Goal: Information Seeking & Learning: Learn about a topic

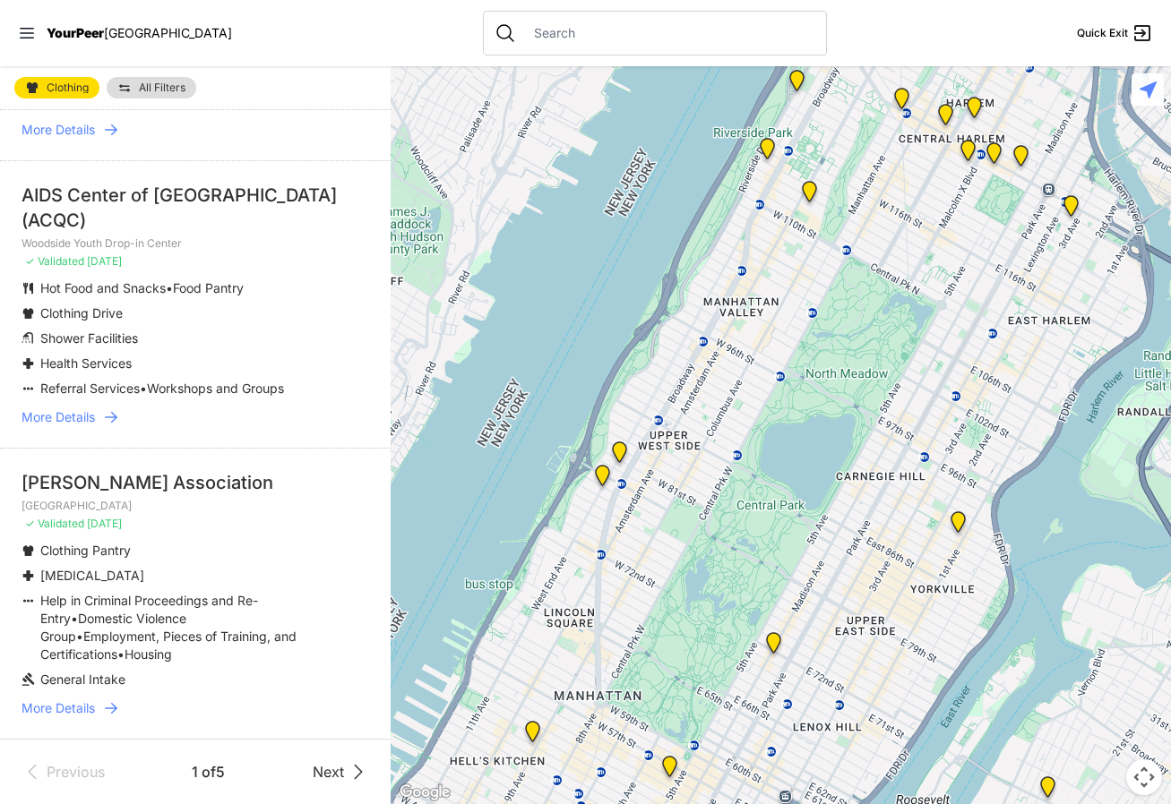
scroll to position [4402, 0]
click at [326, 770] on span "Next" at bounding box center [328, 771] width 31 height 21
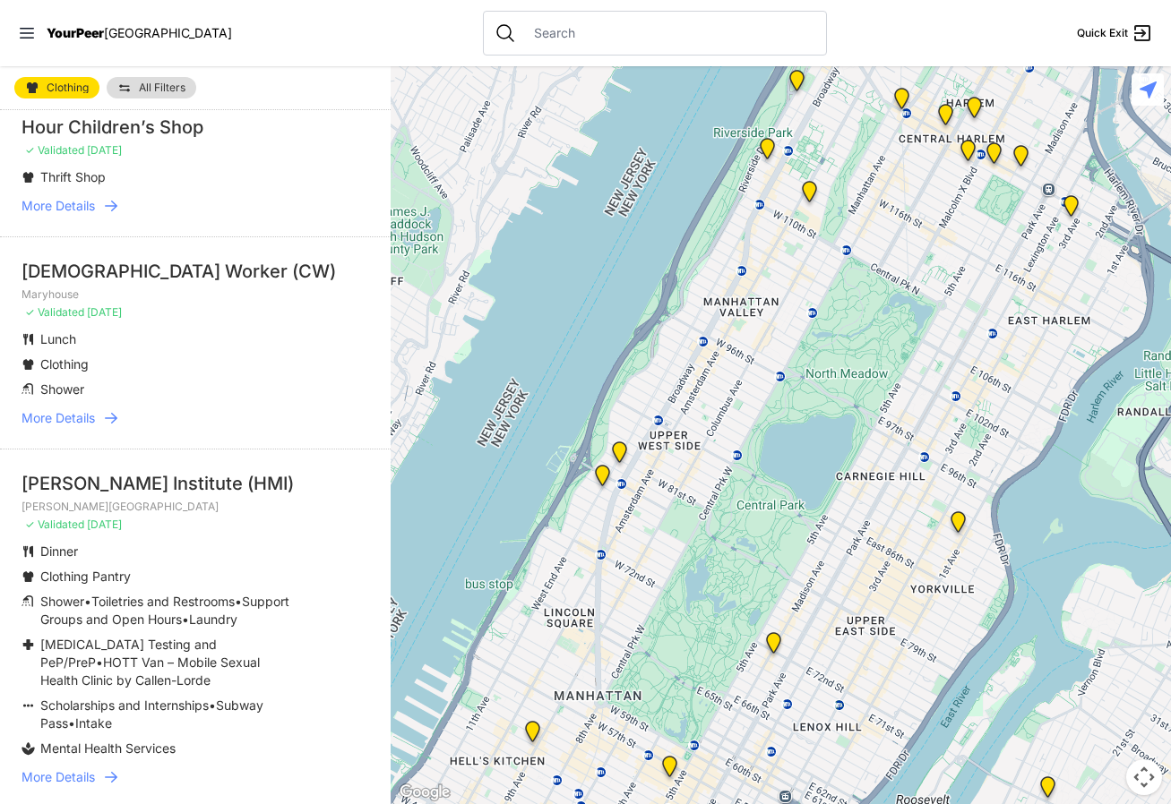
scroll to position [5043, 0]
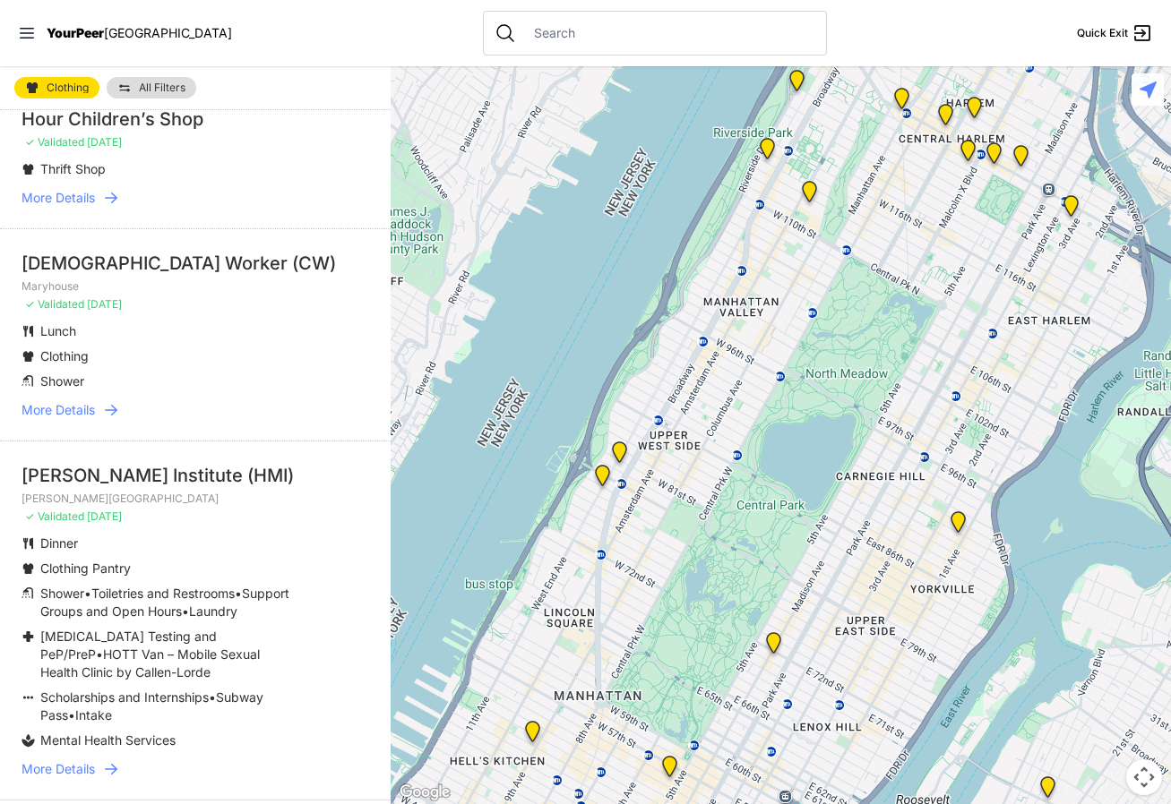
click at [391, 715] on div at bounding box center [781, 435] width 780 height 738
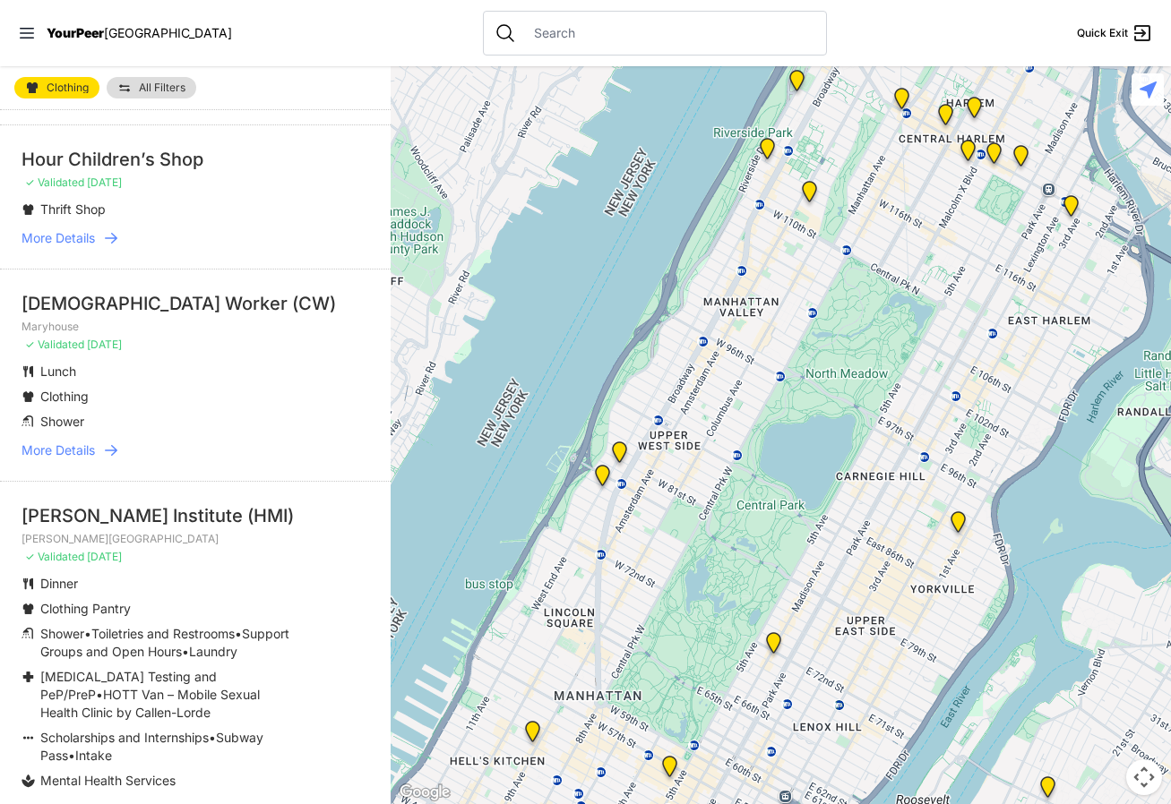
scroll to position [5115, 0]
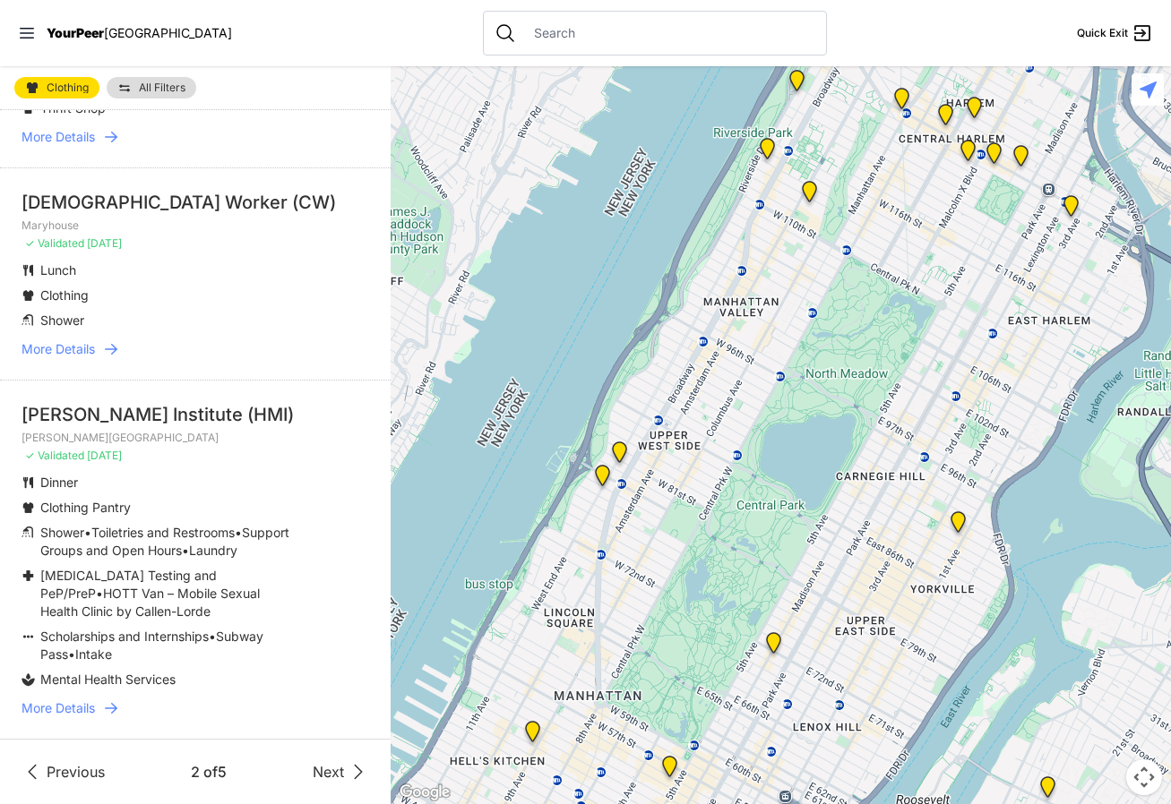
click at [86, 708] on span "More Details" at bounding box center [57, 709] width 73 height 18
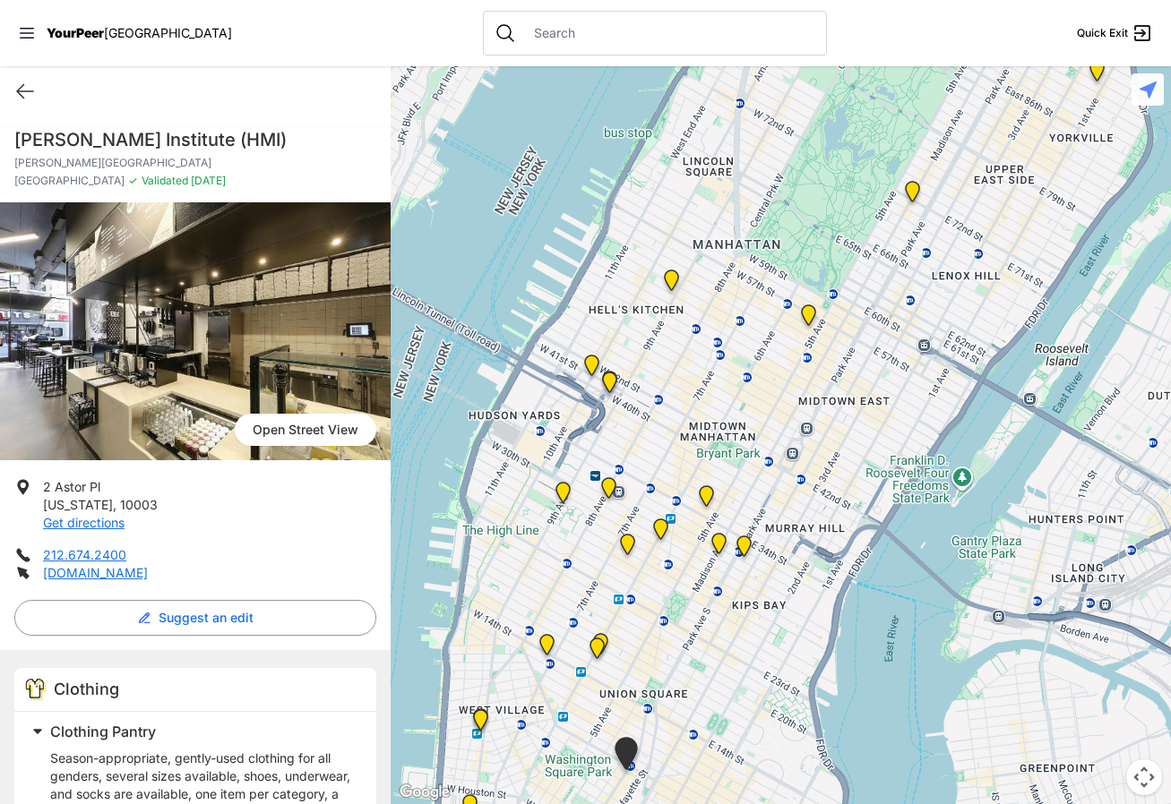
drag, startPoint x: 767, startPoint y: 176, endPoint x: 613, endPoint y: 520, distance: 376.9
click at [613, 520] on div at bounding box center [781, 435] width 780 height 738
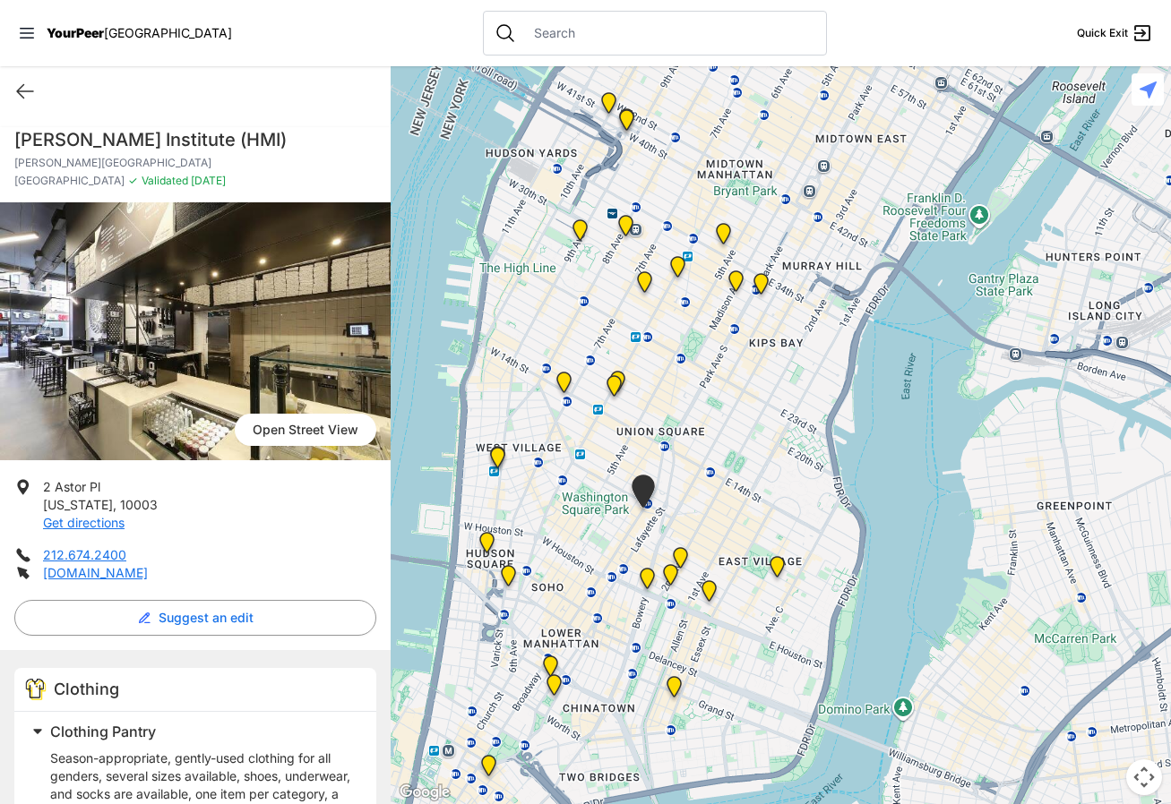
drag, startPoint x: 585, startPoint y: 542, endPoint x: 625, endPoint y: 189, distance: 355.2
click at [625, 189] on div at bounding box center [781, 435] width 780 height 738
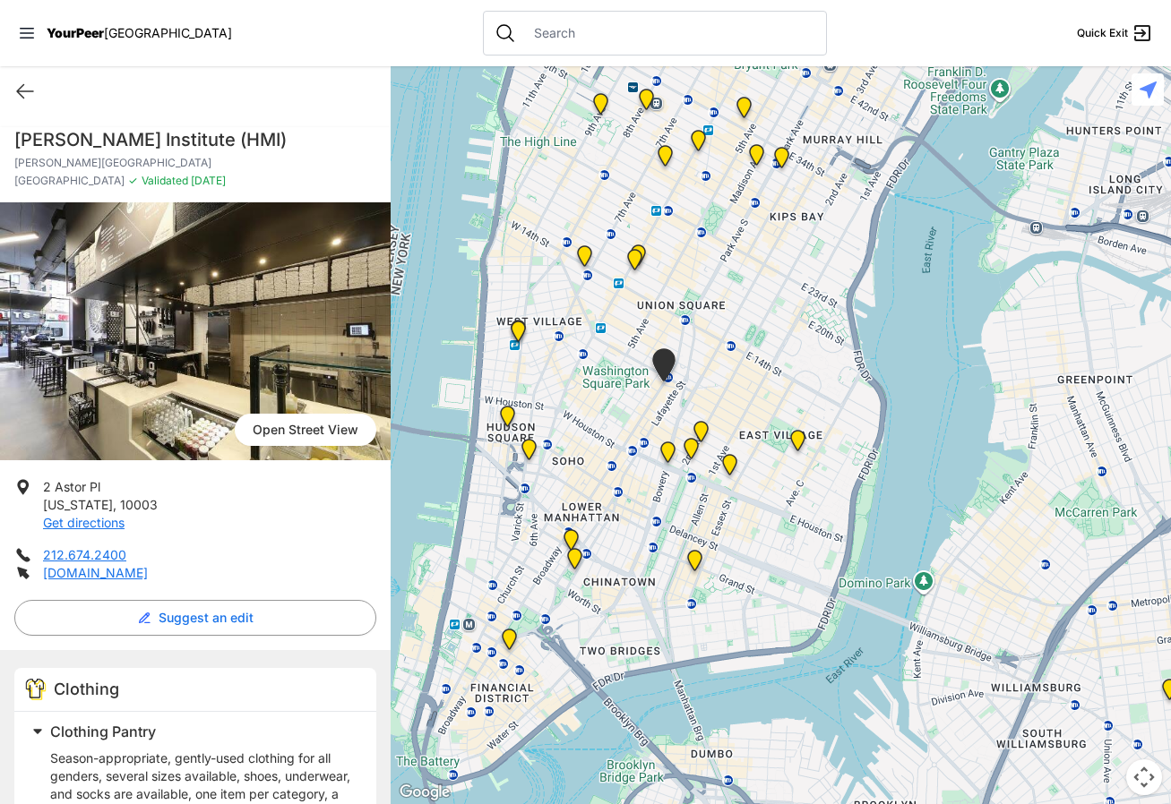
click at [567, 391] on div at bounding box center [781, 435] width 780 height 738
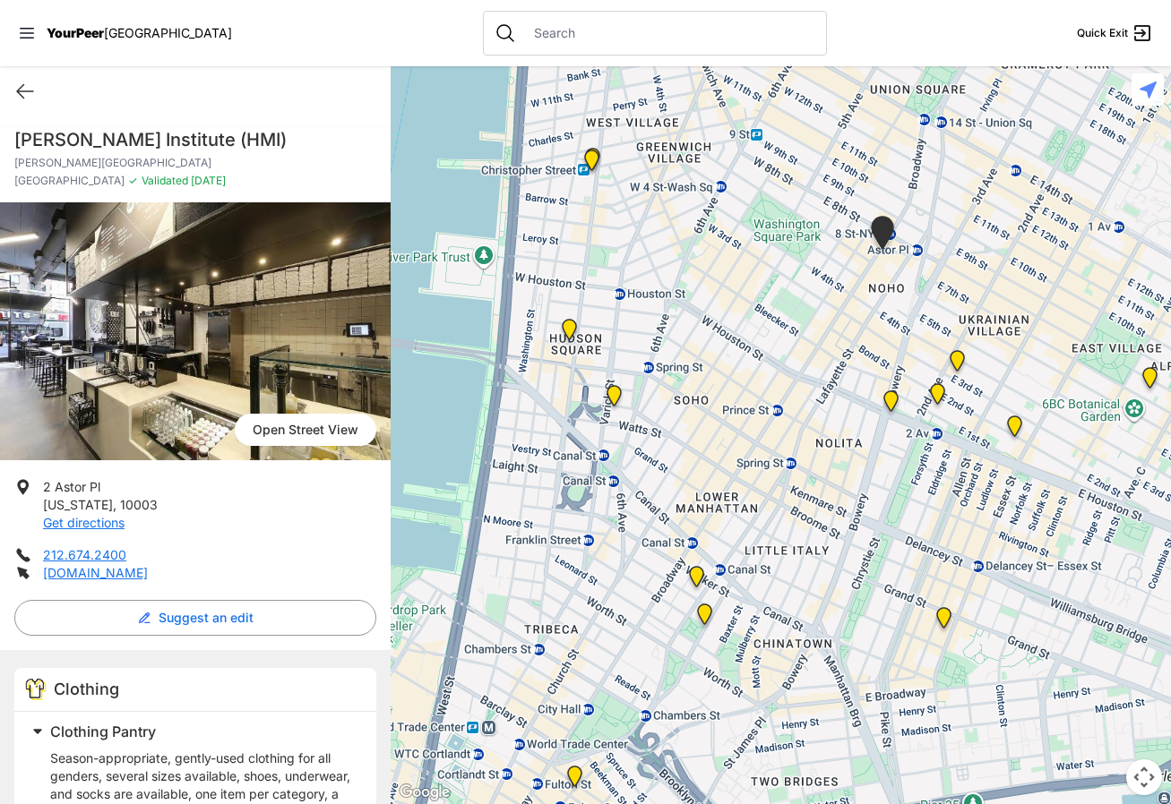
drag, startPoint x: 564, startPoint y: 498, endPoint x: 686, endPoint y: 365, distance: 180.1
click at [686, 365] on div at bounding box center [781, 435] width 780 height 738
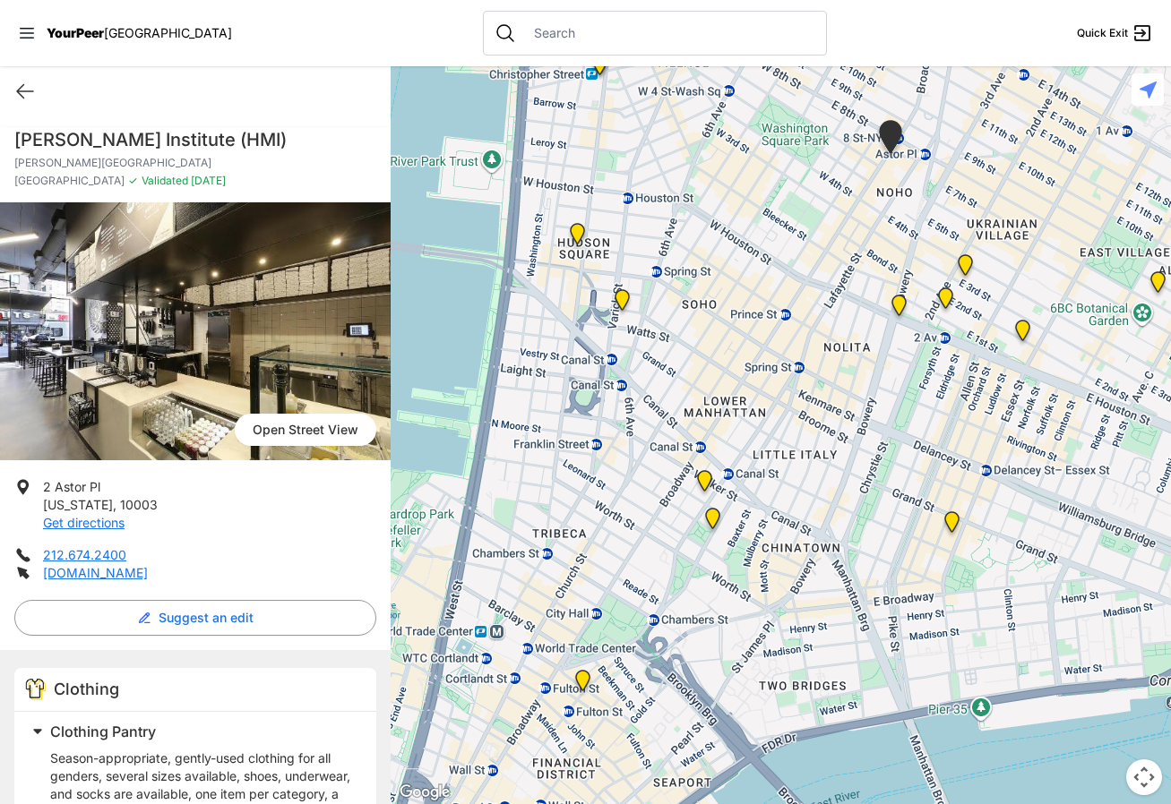
drag, startPoint x: 630, startPoint y: 610, endPoint x: 624, endPoint y: 443, distance: 167.6
click at [627, 450] on div at bounding box center [781, 435] width 780 height 738
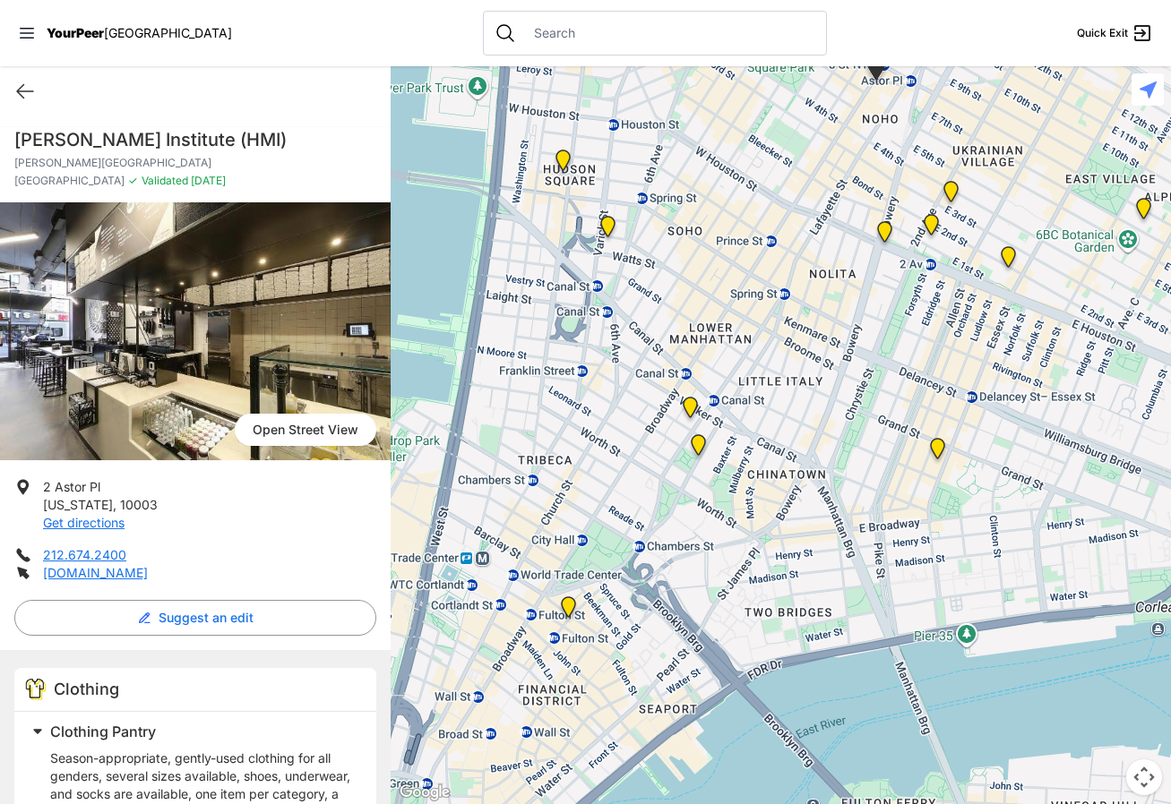
click at [555, 522] on div at bounding box center [781, 435] width 780 height 738
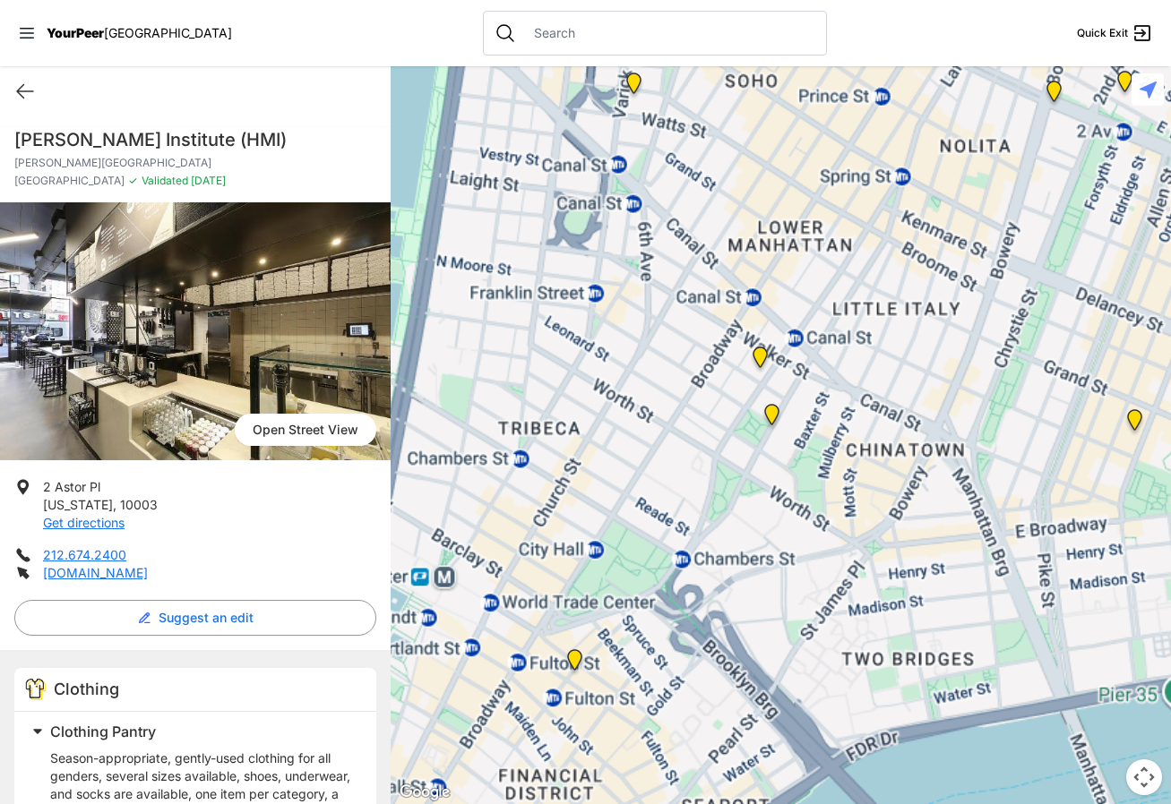
click at [555, 522] on div at bounding box center [781, 435] width 780 height 738
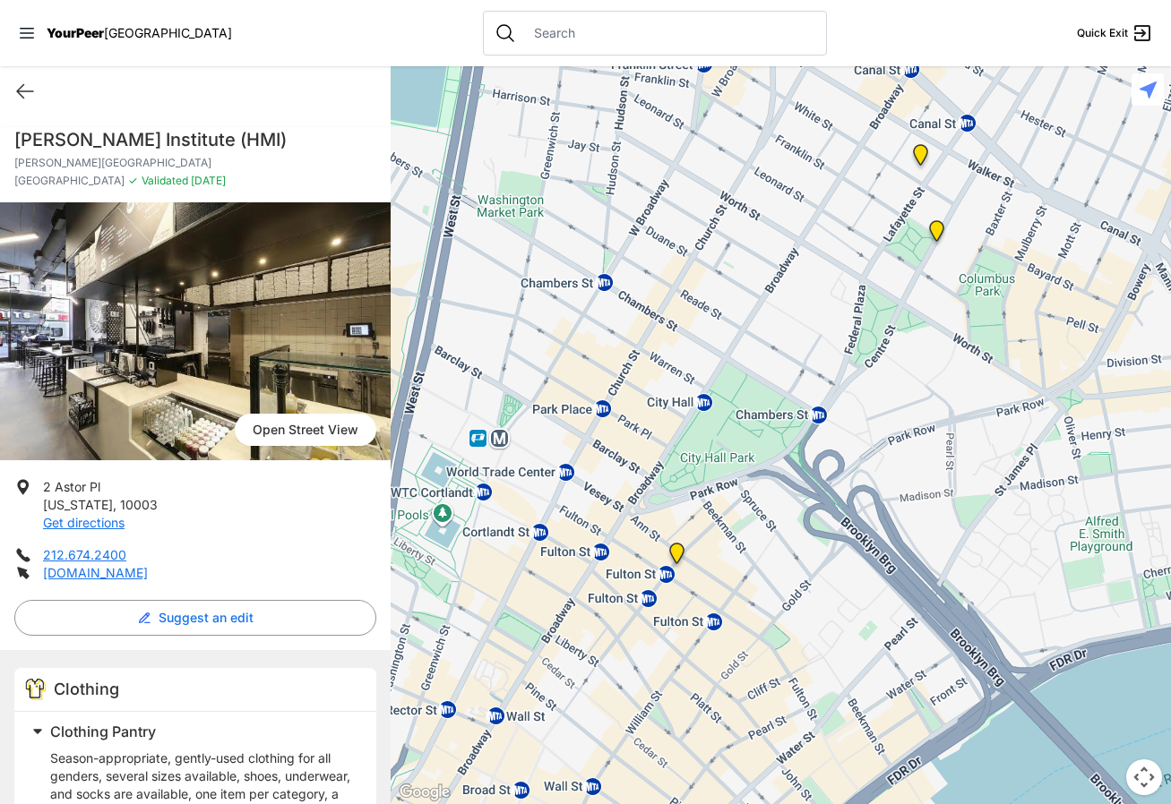
drag, startPoint x: 511, startPoint y: 505, endPoint x: 606, endPoint y: 348, distance: 184.0
click at [606, 348] on div at bounding box center [781, 435] width 780 height 738
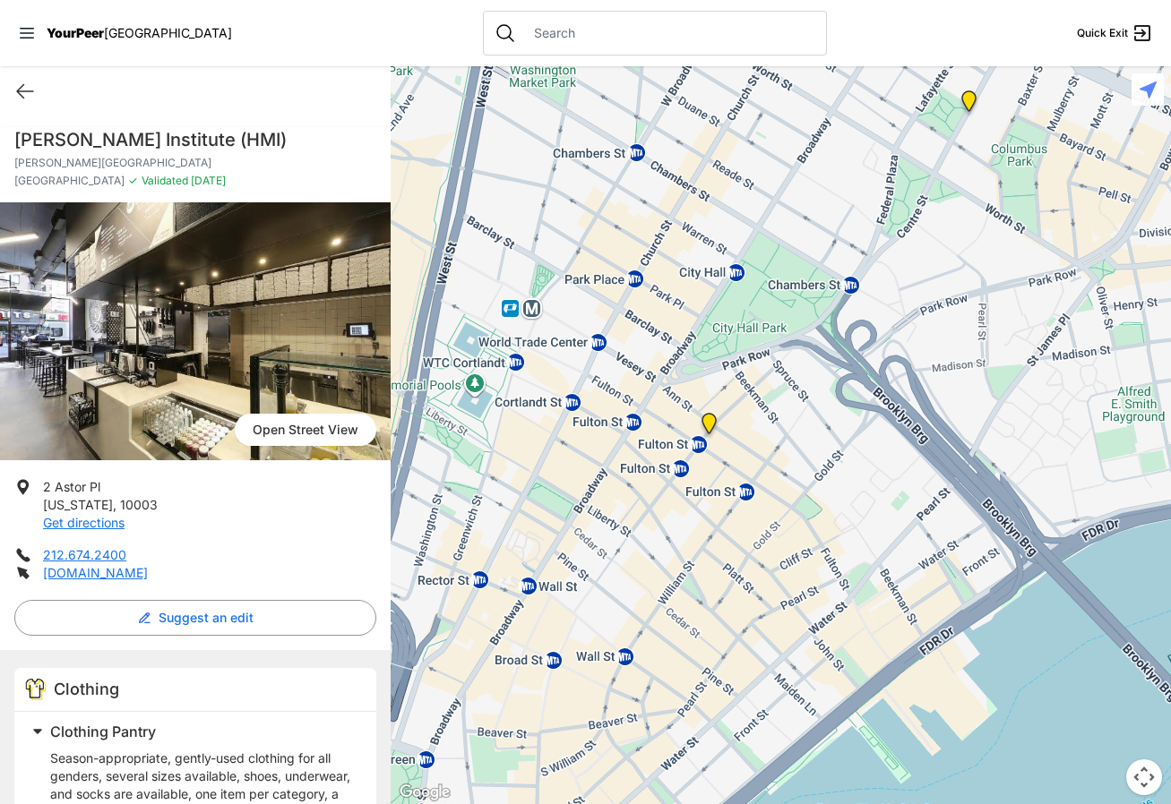
drag, startPoint x: 583, startPoint y: 566, endPoint x: 607, endPoint y: 468, distance: 101.5
click at [607, 456] on div at bounding box center [781, 435] width 780 height 738
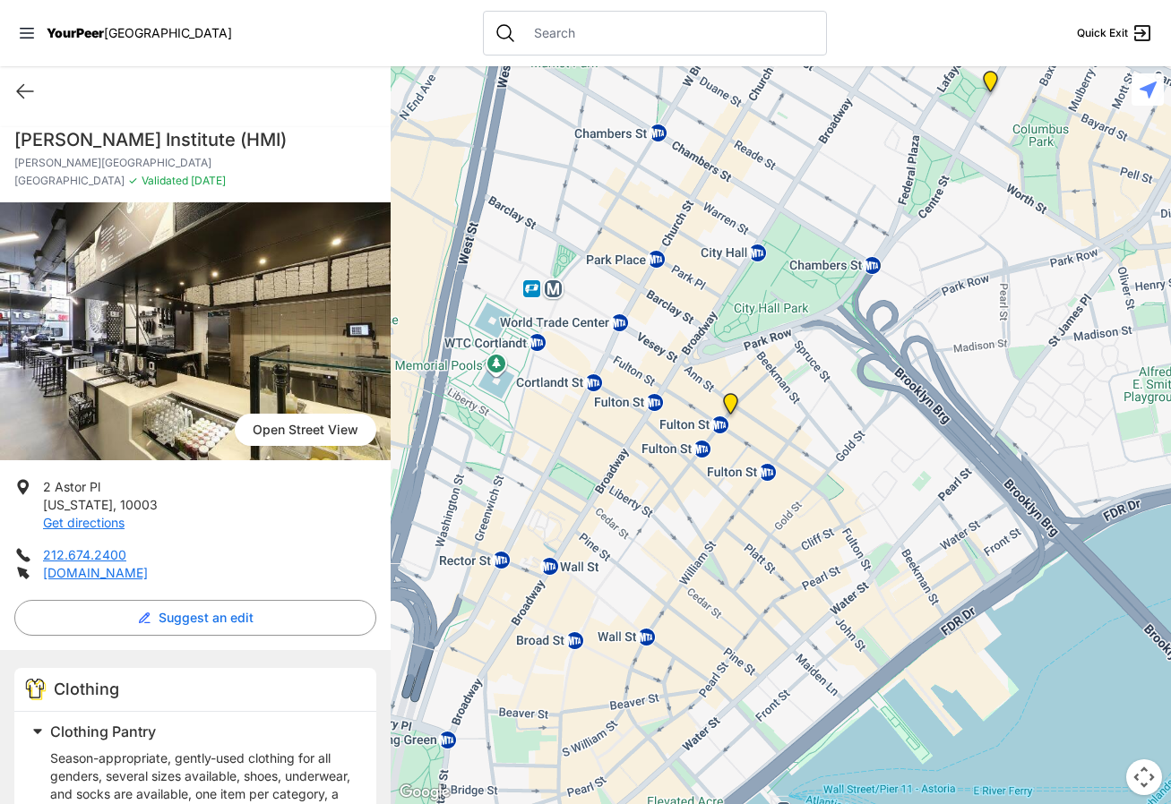
drag, startPoint x: 597, startPoint y: 535, endPoint x: 628, endPoint y: 485, distance: 59.2
click at [619, 513] on div at bounding box center [781, 435] width 780 height 738
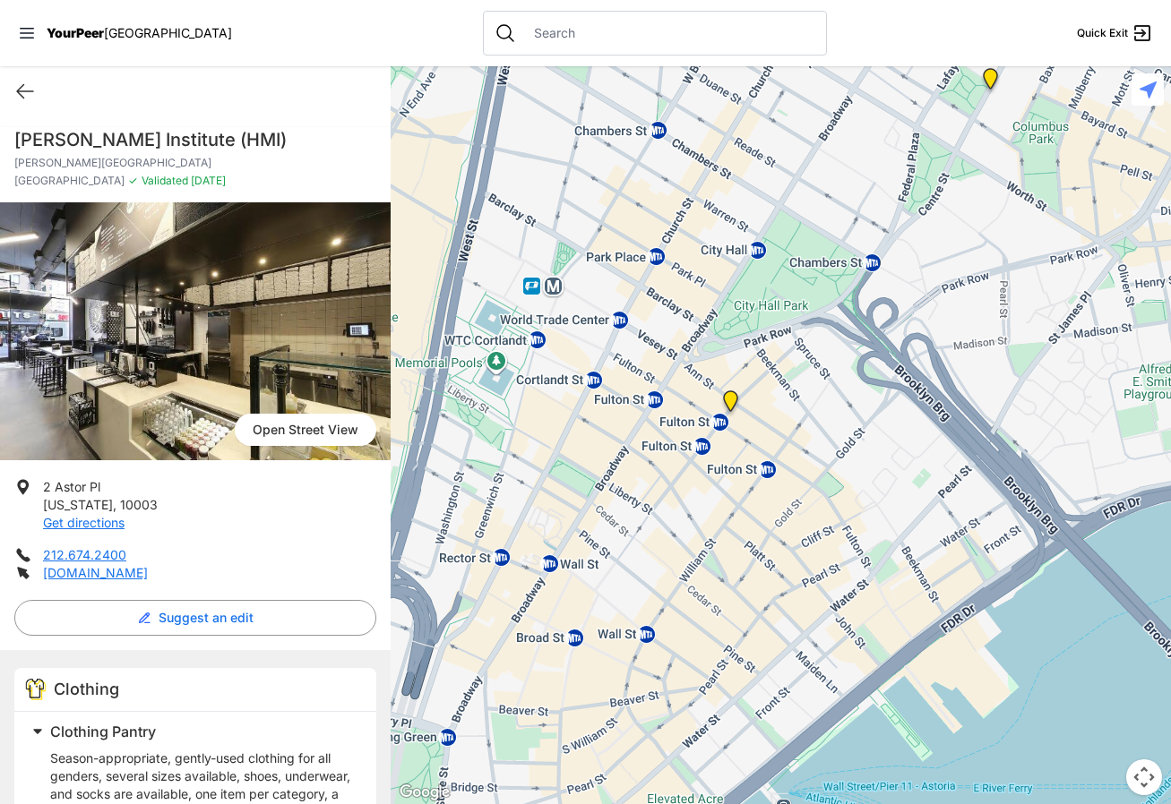
click at [628, 479] on div at bounding box center [781, 435] width 780 height 738
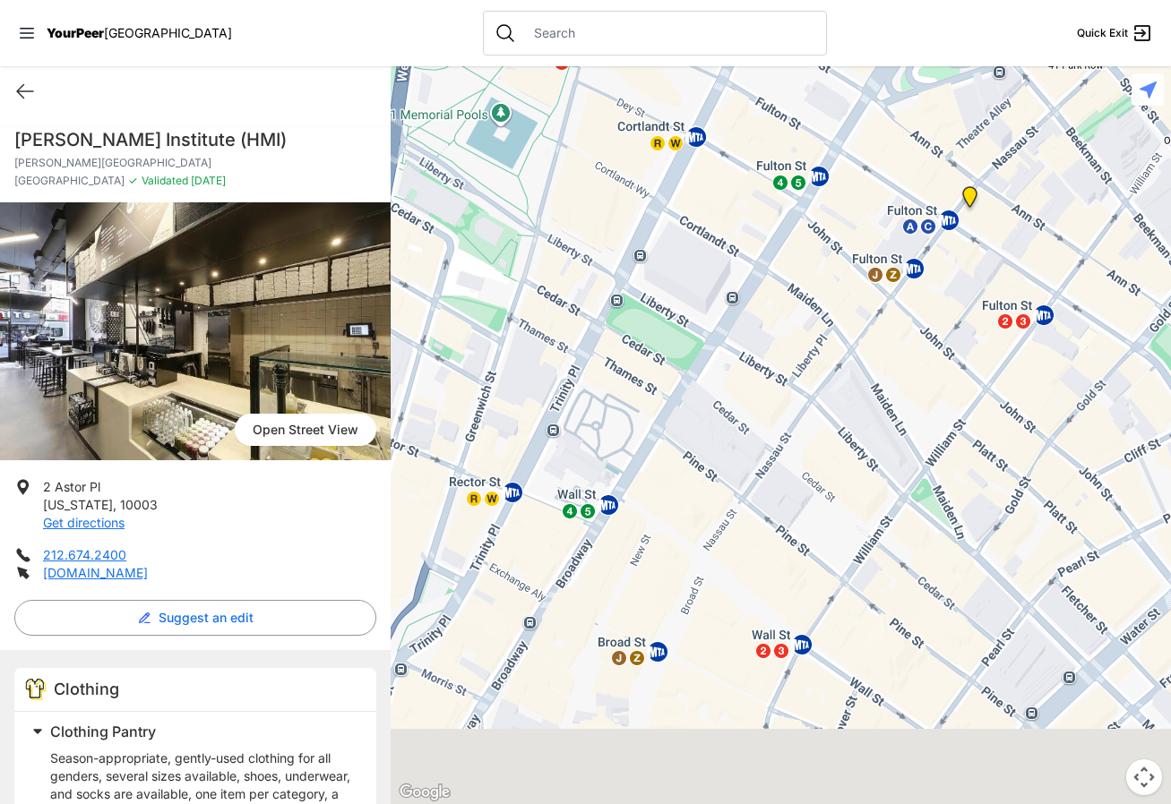
drag, startPoint x: 585, startPoint y: 410, endPoint x: 721, endPoint y: 265, distance: 199.0
click at [721, 265] on div at bounding box center [781, 435] width 780 height 738
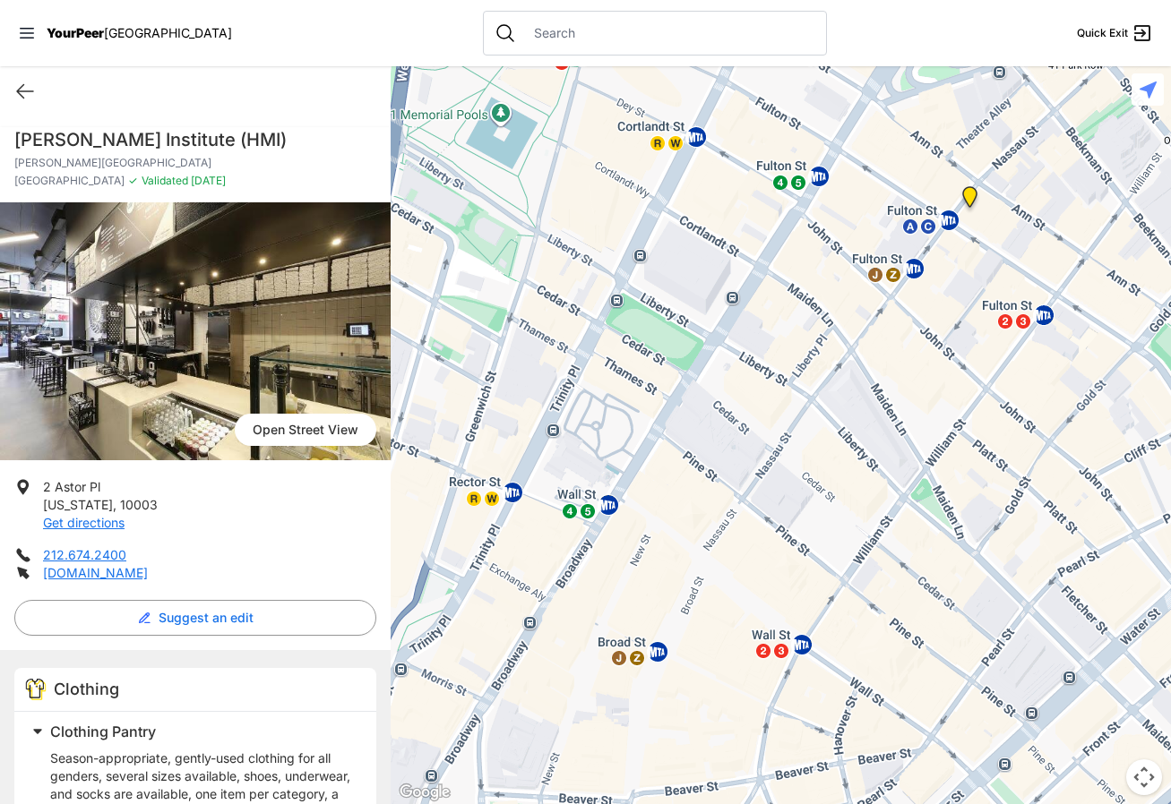
click at [663, 398] on div at bounding box center [781, 435] width 780 height 738
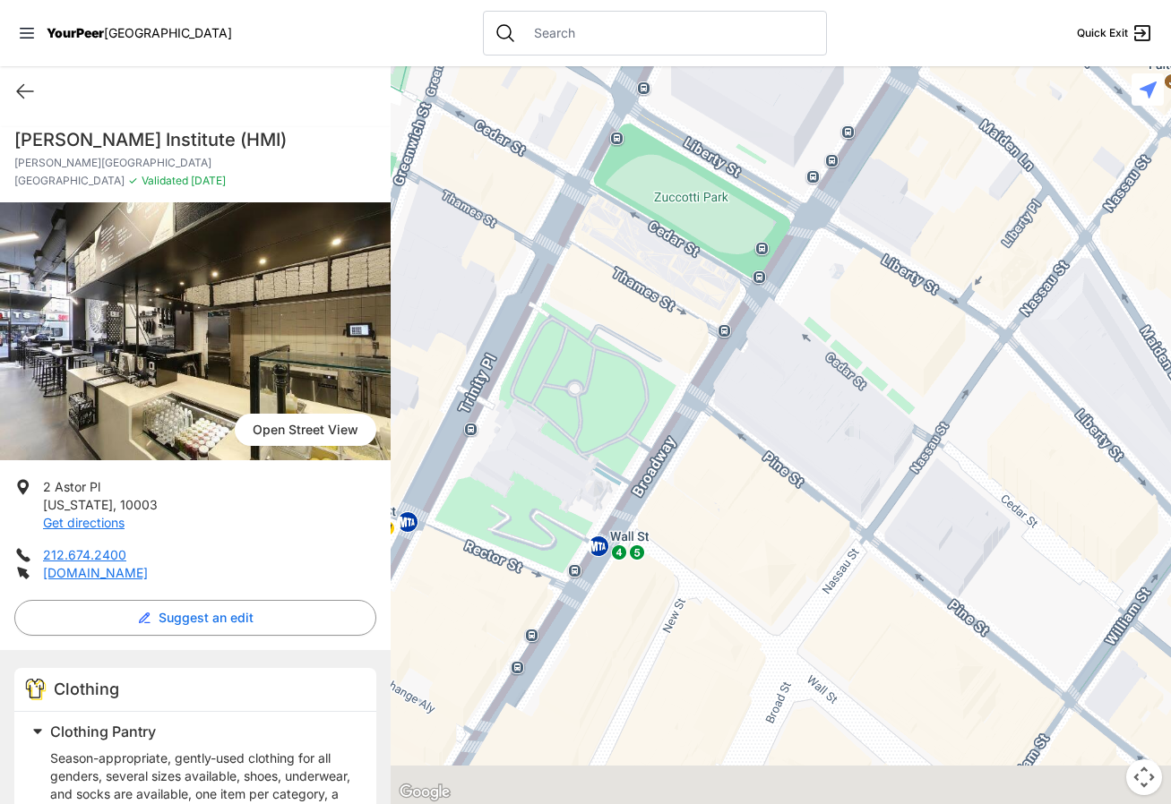
drag, startPoint x: 640, startPoint y: 536, endPoint x: 788, endPoint y: 337, distance: 248.3
click at [788, 337] on div at bounding box center [781, 435] width 780 height 738
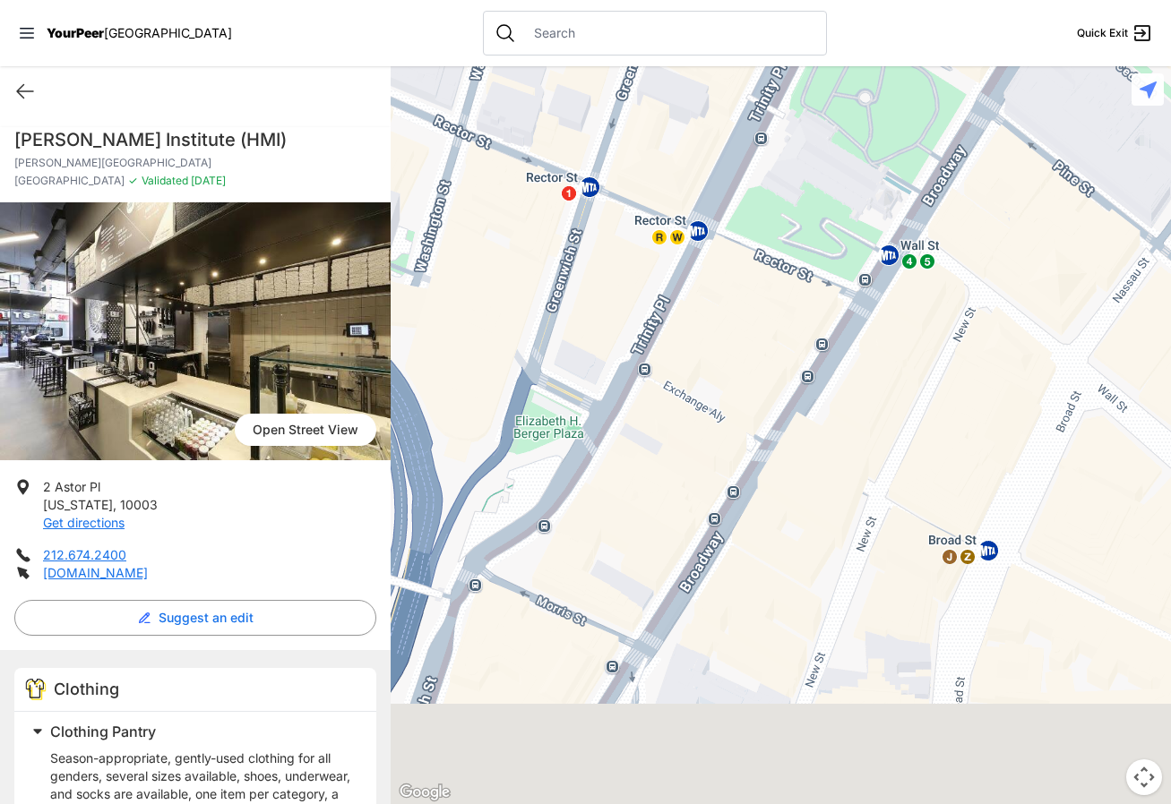
drag, startPoint x: 605, startPoint y: 572, endPoint x: 873, endPoint y: 375, distance: 333.3
click at [873, 375] on div at bounding box center [781, 435] width 780 height 738
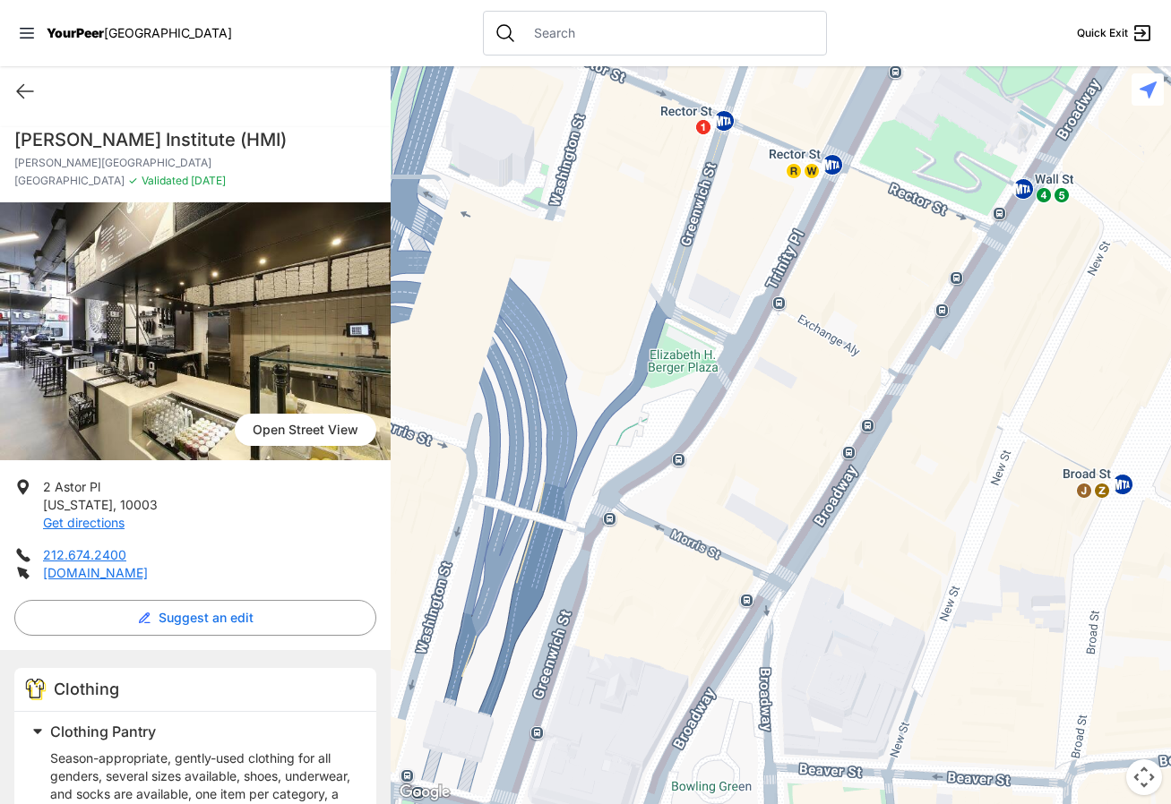
drag, startPoint x: 780, startPoint y: 589, endPoint x: 774, endPoint y: 383, distance: 206.1
click at [774, 385] on div at bounding box center [781, 435] width 780 height 738
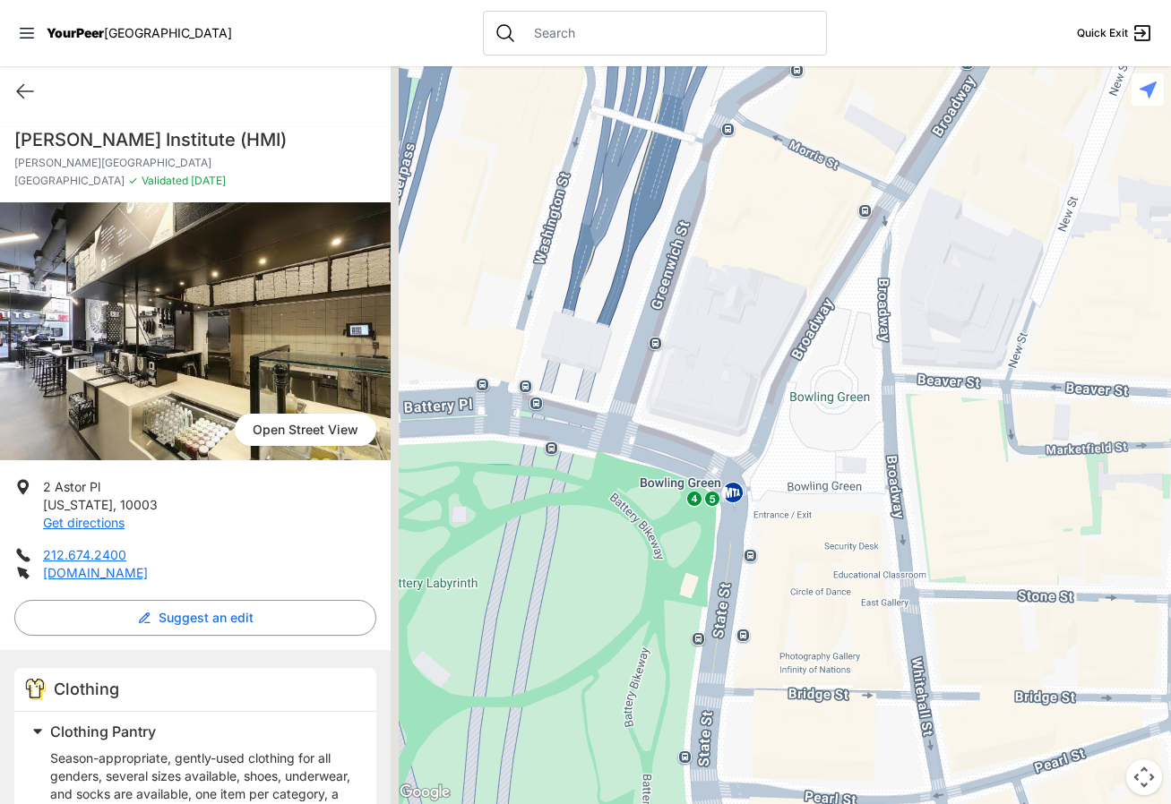
drag, startPoint x: 720, startPoint y: 514, endPoint x: 808, endPoint y: 354, distance: 182.8
click at [843, 328] on div at bounding box center [781, 435] width 780 height 738
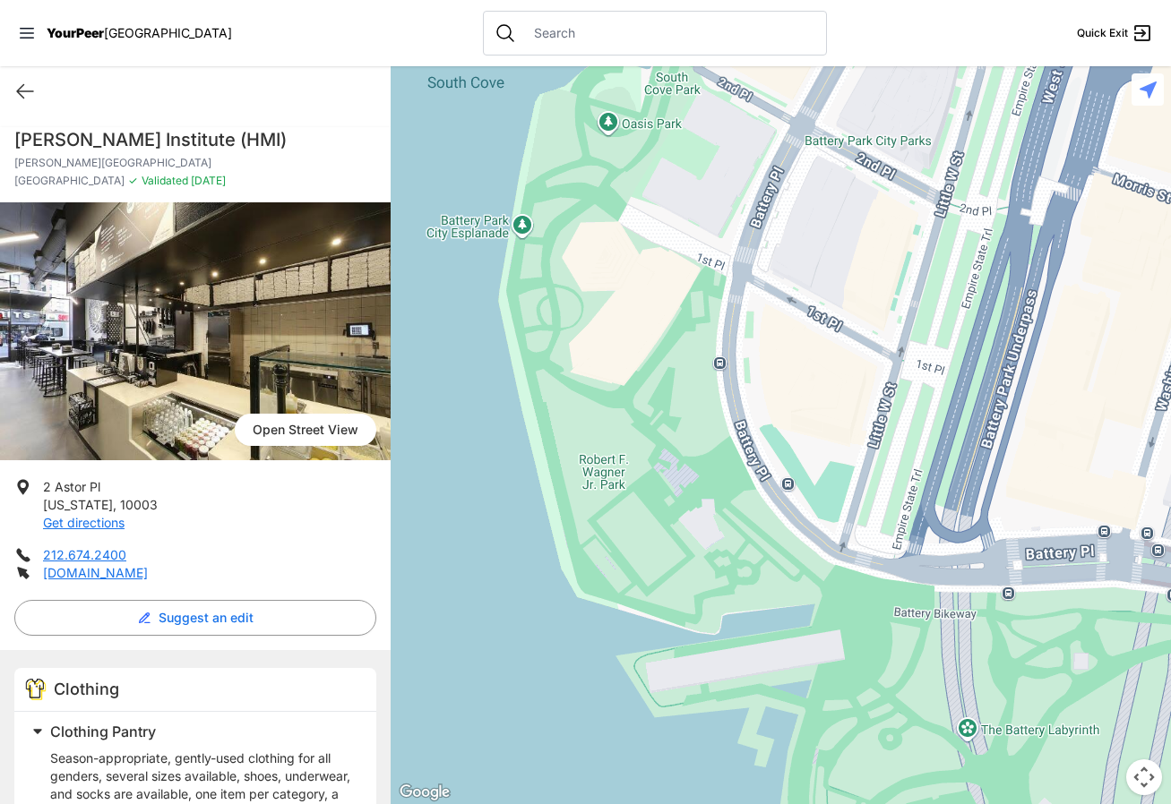
drag, startPoint x: 641, startPoint y: 410, endPoint x: 1266, endPoint y: 563, distance: 642.7
click at [1170, 563] on html "View map Close panel YourPeer NYC Quick Exit Single Adult Families Soup Kitchen…" at bounding box center [585, 402] width 1171 height 804
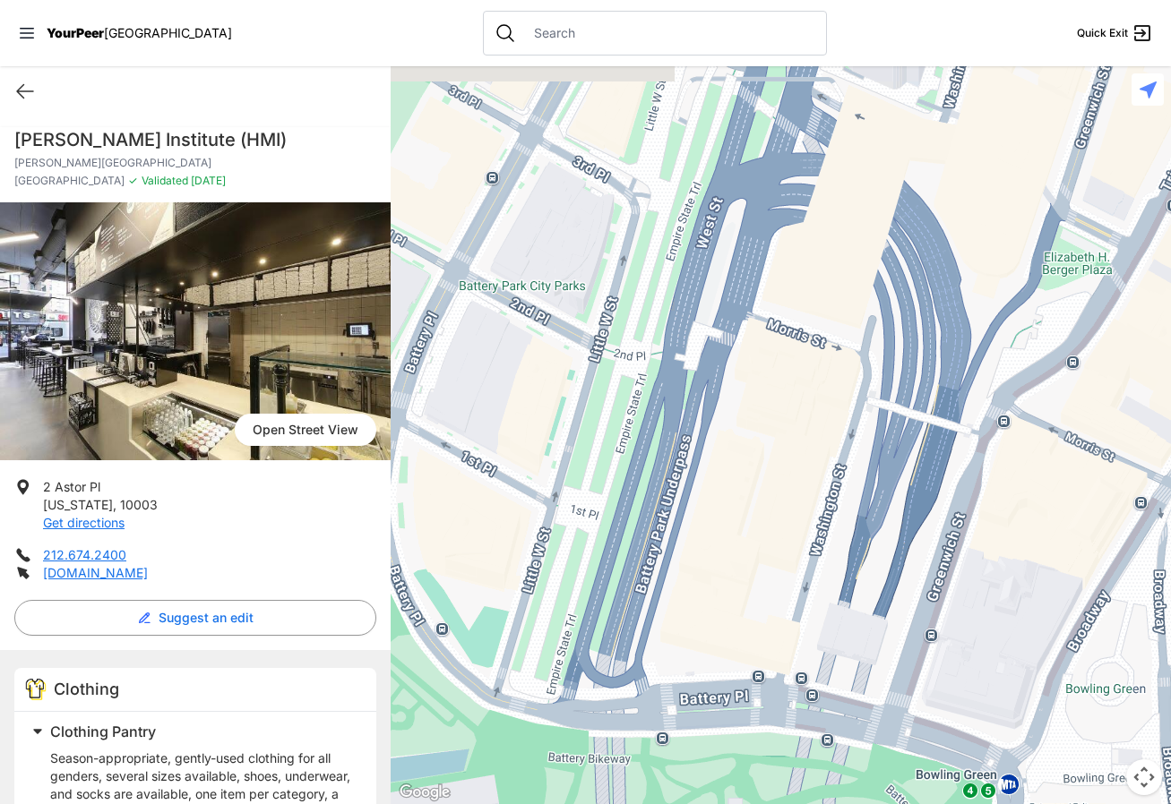
drag, startPoint x: 986, startPoint y: 340, endPoint x: 611, endPoint y: 497, distance: 406.8
click at [611, 497] on div at bounding box center [781, 435] width 780 height 738
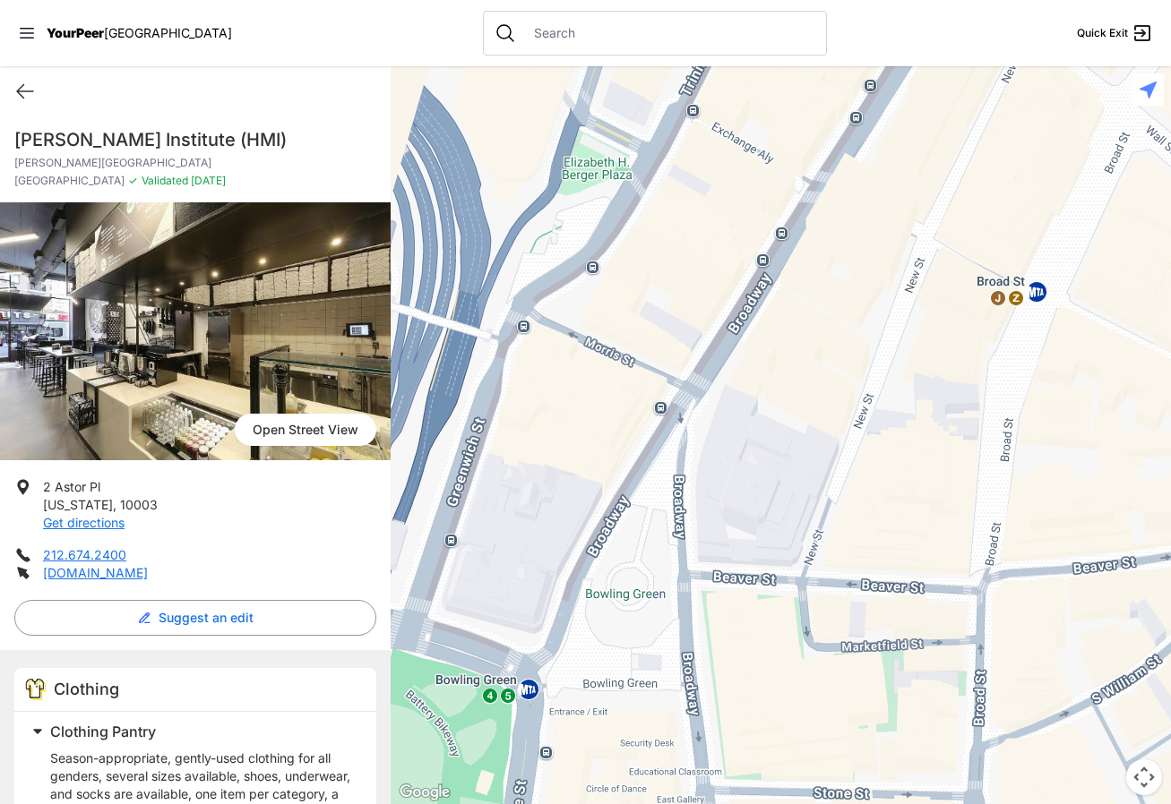
drag, startPoint x: 857, startPoint y: 551, endPoint x: 421, endPoint y: 439, distance: 450.4
click at [421, 439] on div at bounding box center [781, 435] width 780 height 738
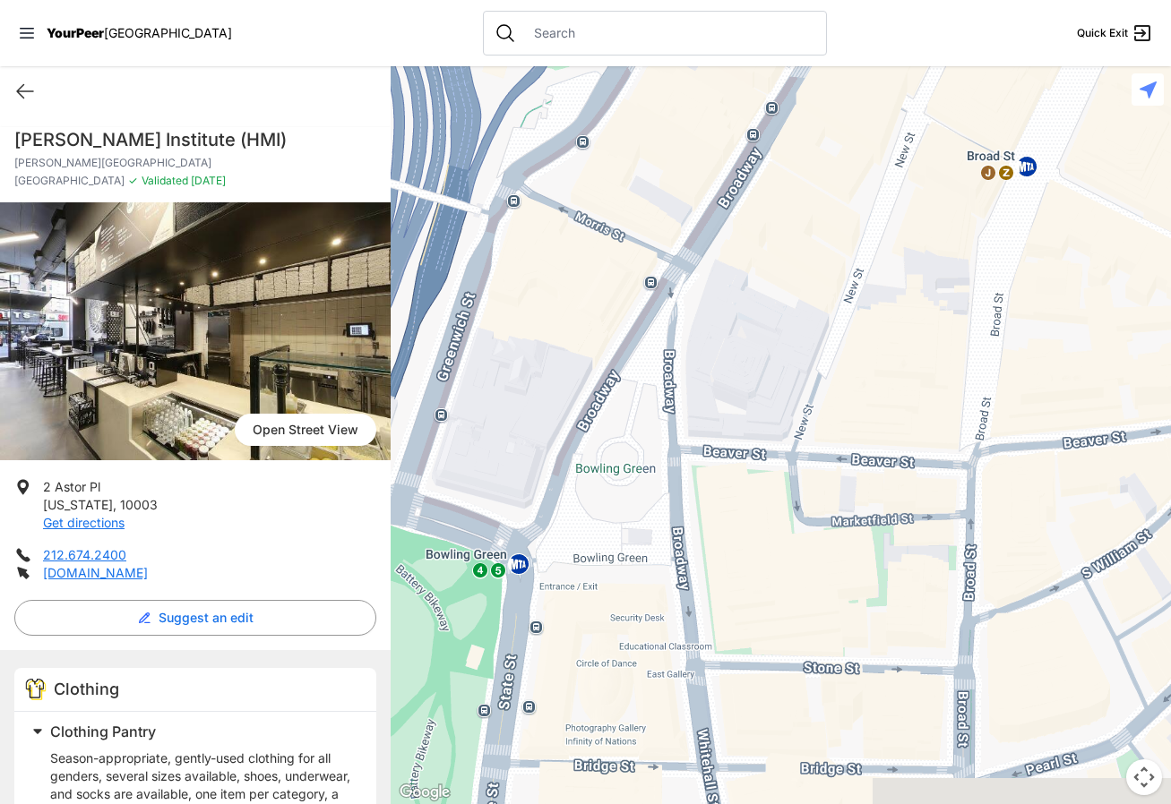
drag, startPoint x: 690, startPoint y: 509, endPoint x: 683, endPoint y: 318, distance: 190.9
click at [683, 318] on div at bounding box center [781, 435] width 780 height 738
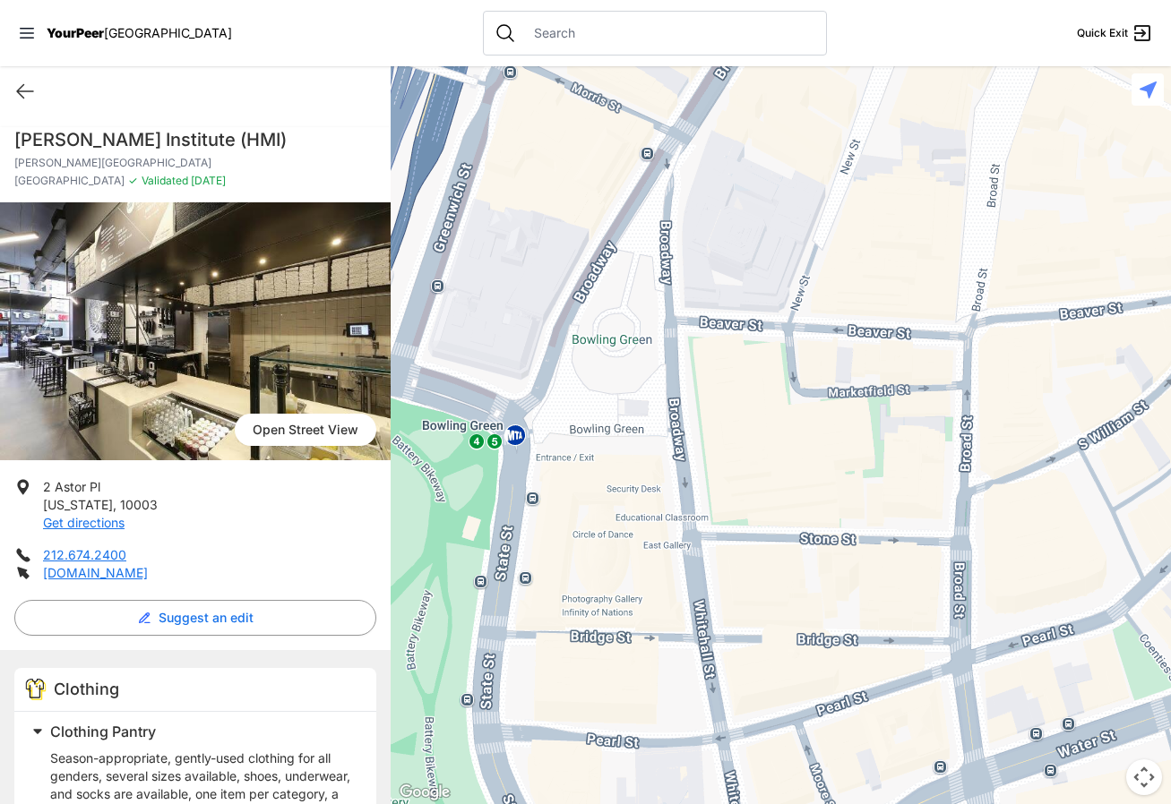
drag, startPoint x: 637, startPoint y: 624, endPoint x: 627, endPoint y: 543, distance: 82.1
click at [627, 543] on div at bounding box center [781, 435] width 780 height 738
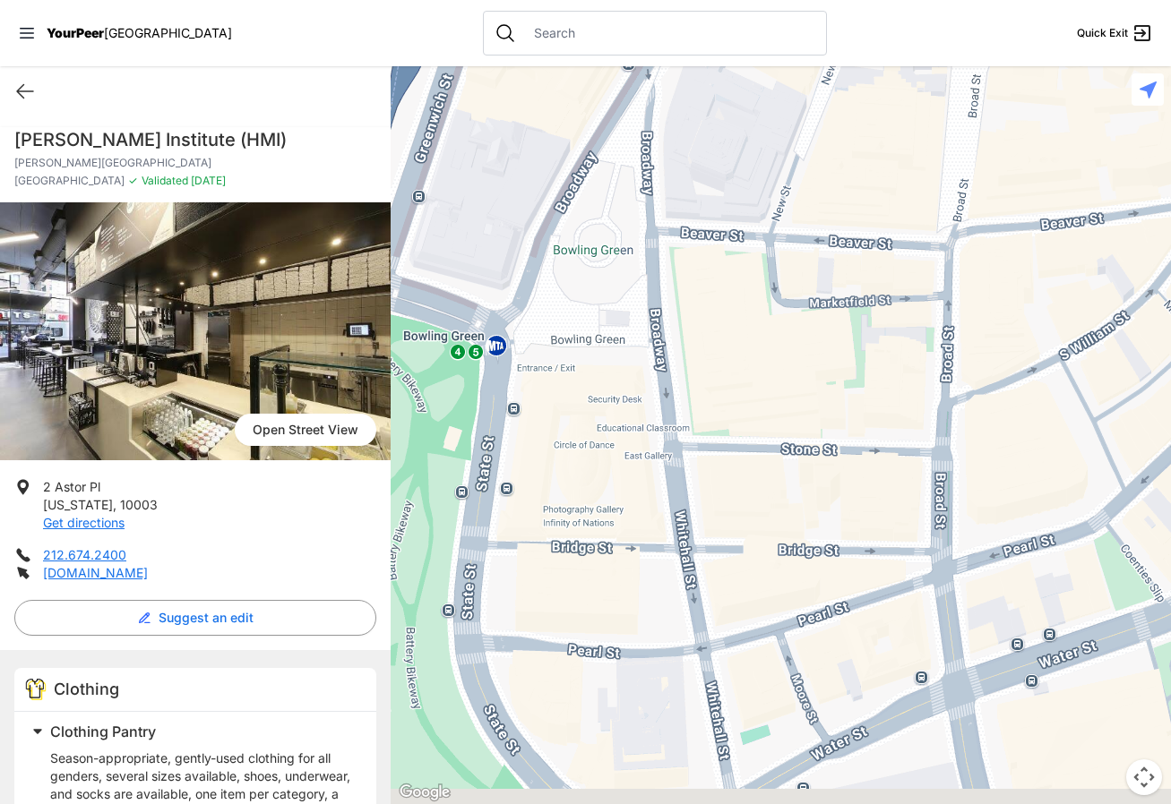
drag, startPoint x: 627, startPoint y: 623, endPoint x: 606, endPoint y: 507, distance: 118.4
click at [606, 509] on div at bounding box center [781, 435] width 780 height 738
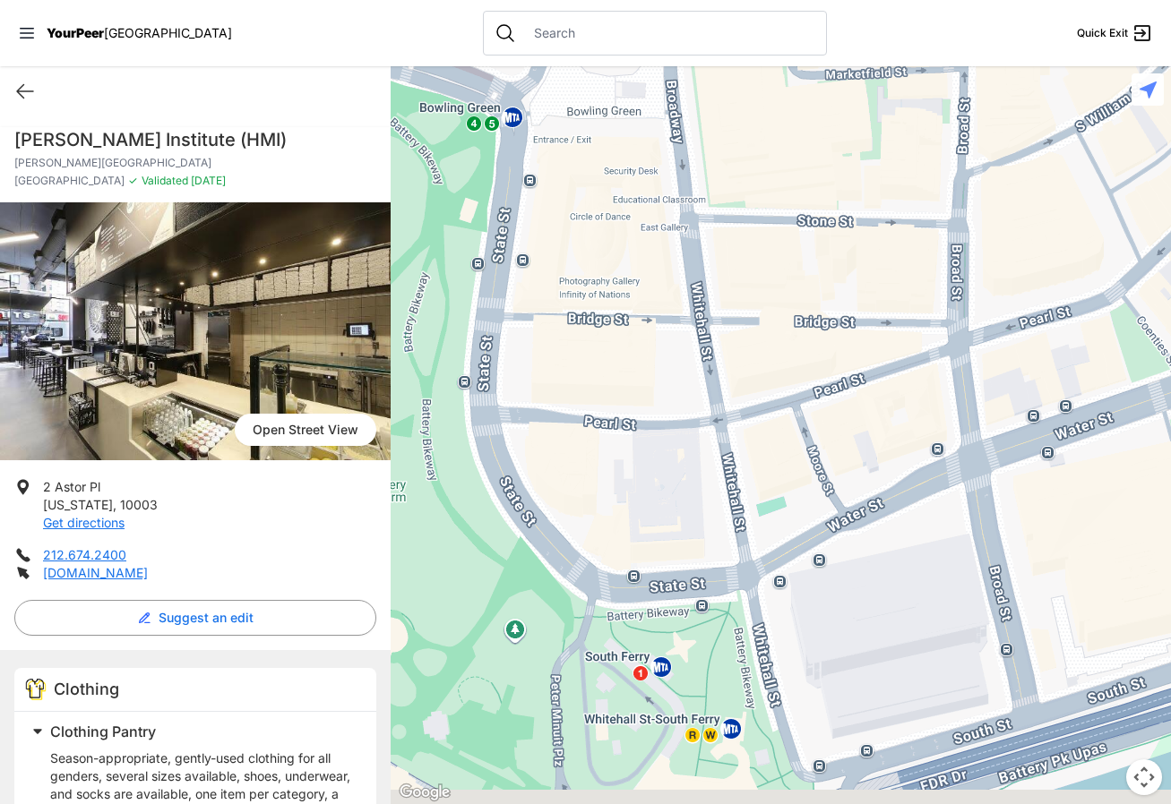
drag, startPoint x: 586, startPoint y: 670, endPoint x: 600, endPoint y: 466, distance: 204.7
click at [602, 474] on div at bounding box center [781, 435] width 780 height 738
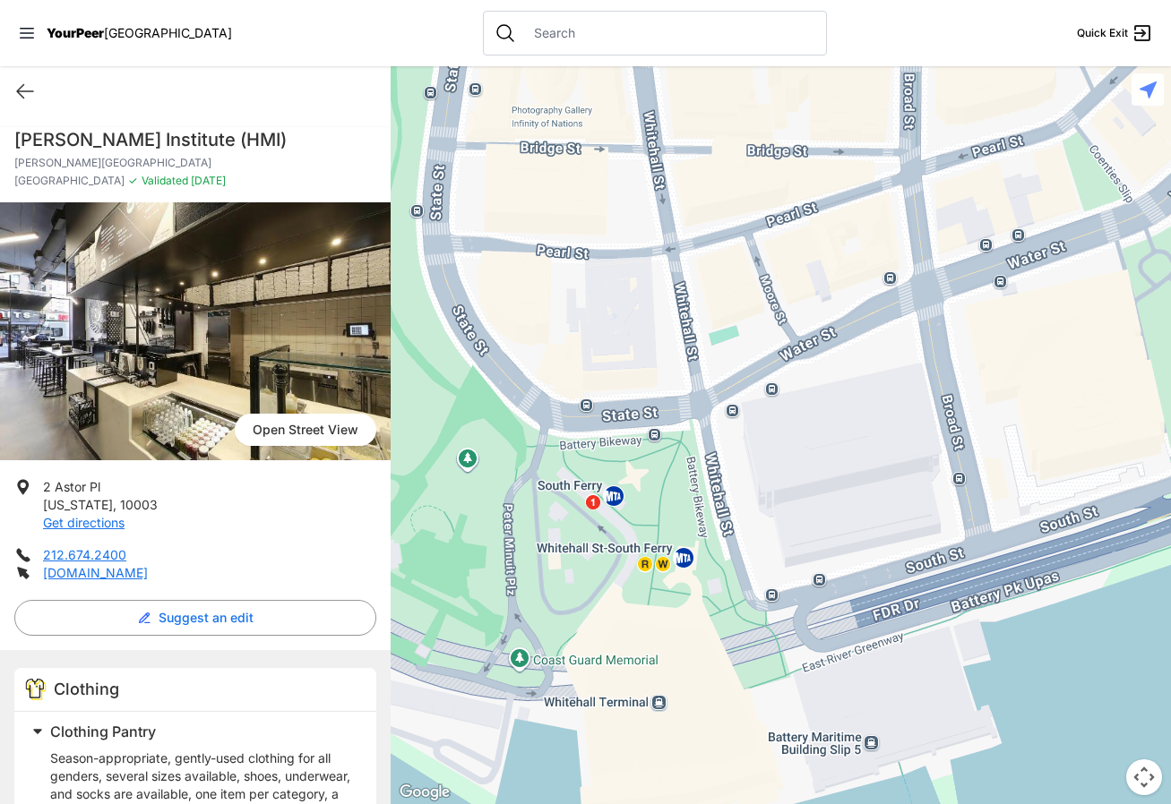
drag, startPoint x: 648, startPoint y: 653, endPoint x: 606, endPoint y: 503, distance: 156.0
click at [606, 511] on div at bounding box center [781, 435] width 780 height 738
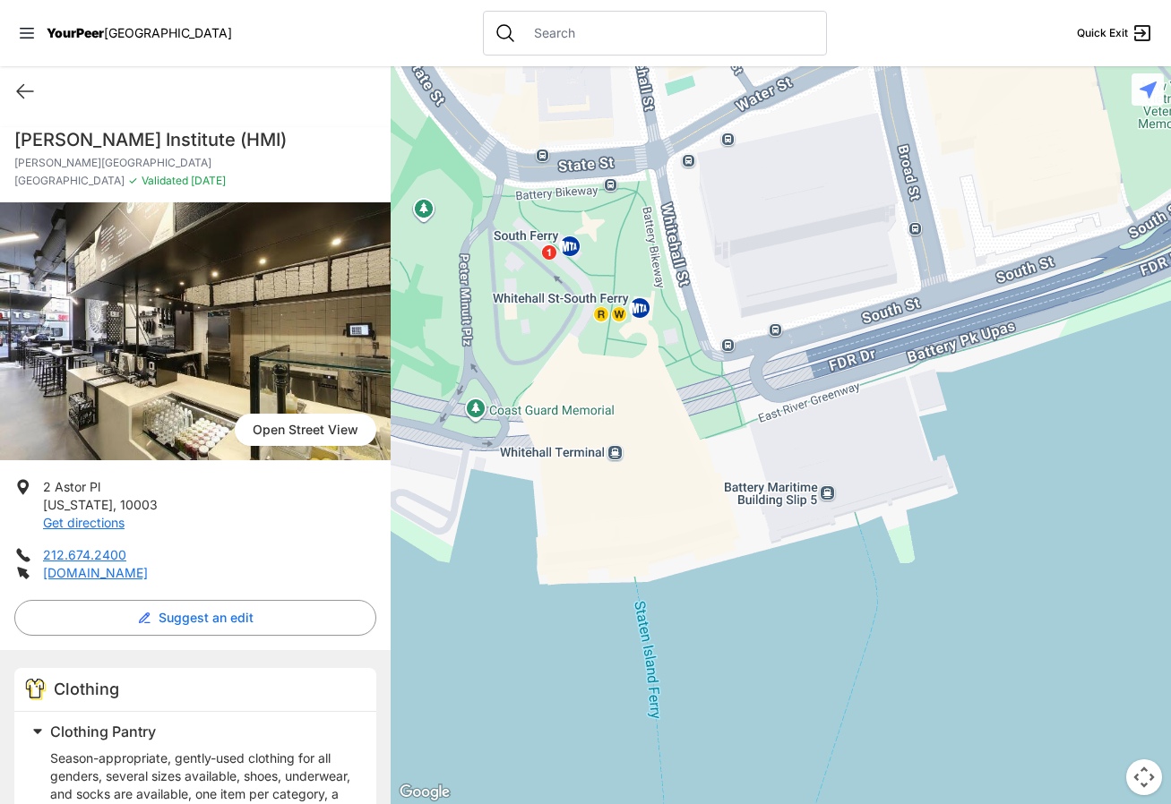
drag, startPoint x: 623, startPoint y: 578, endPoint x: 627, endPoint y: 510, distance: 68.2
click at [627, 511] on div at bounding box center [781, 435] width 780 height 738
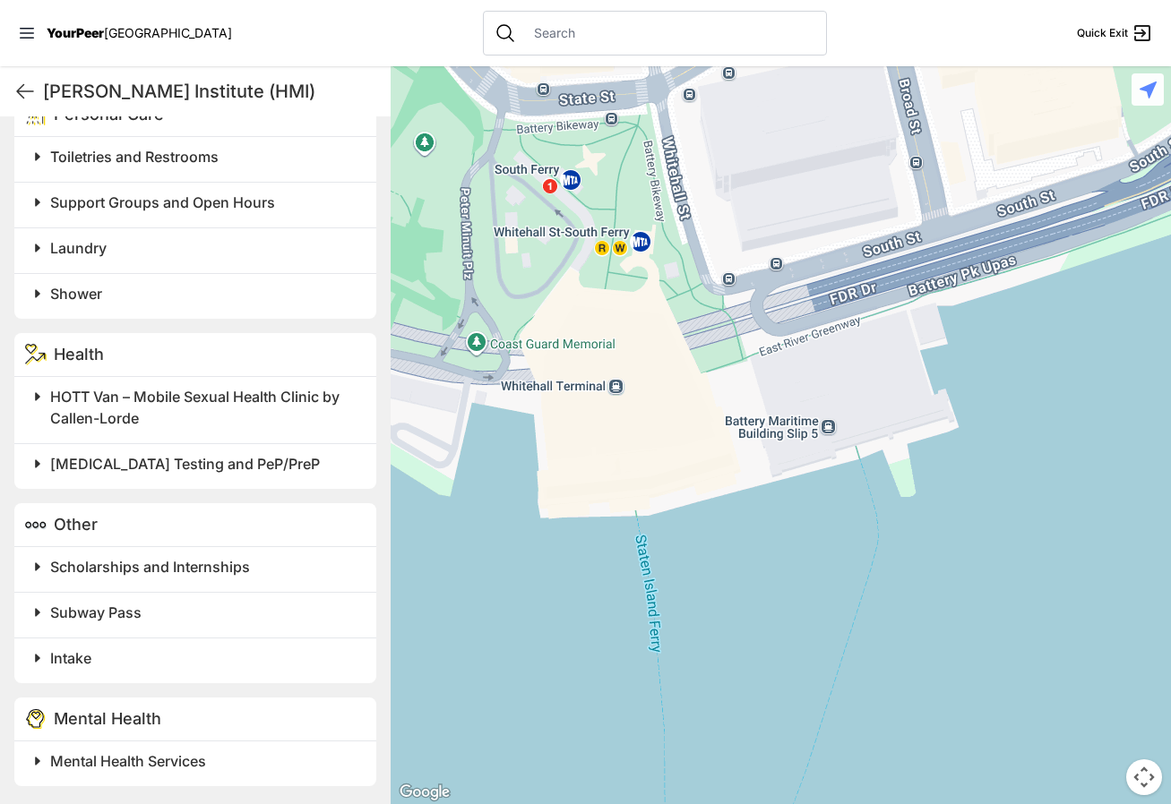
scroll to position [1013, 0]
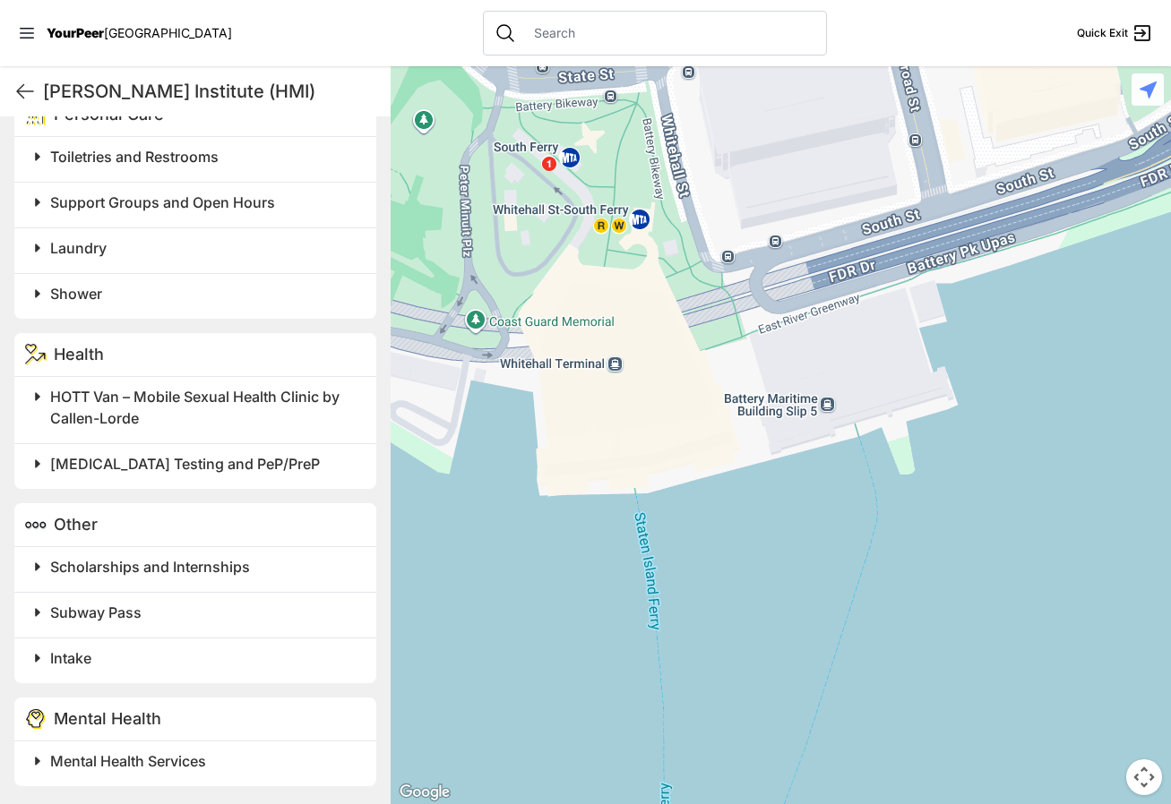
drag, startPoint x: 390, startPoint y: 601, endPoint x: 389, endPoint y: 576, distance: 25.1
click at [389, 576] on main "[PERSON_NAME] Institute (HMI) Quick Exit Anonymous Client [DATE] I didn’t feel …" at bounding box center [585, 435] width 1171 height 738
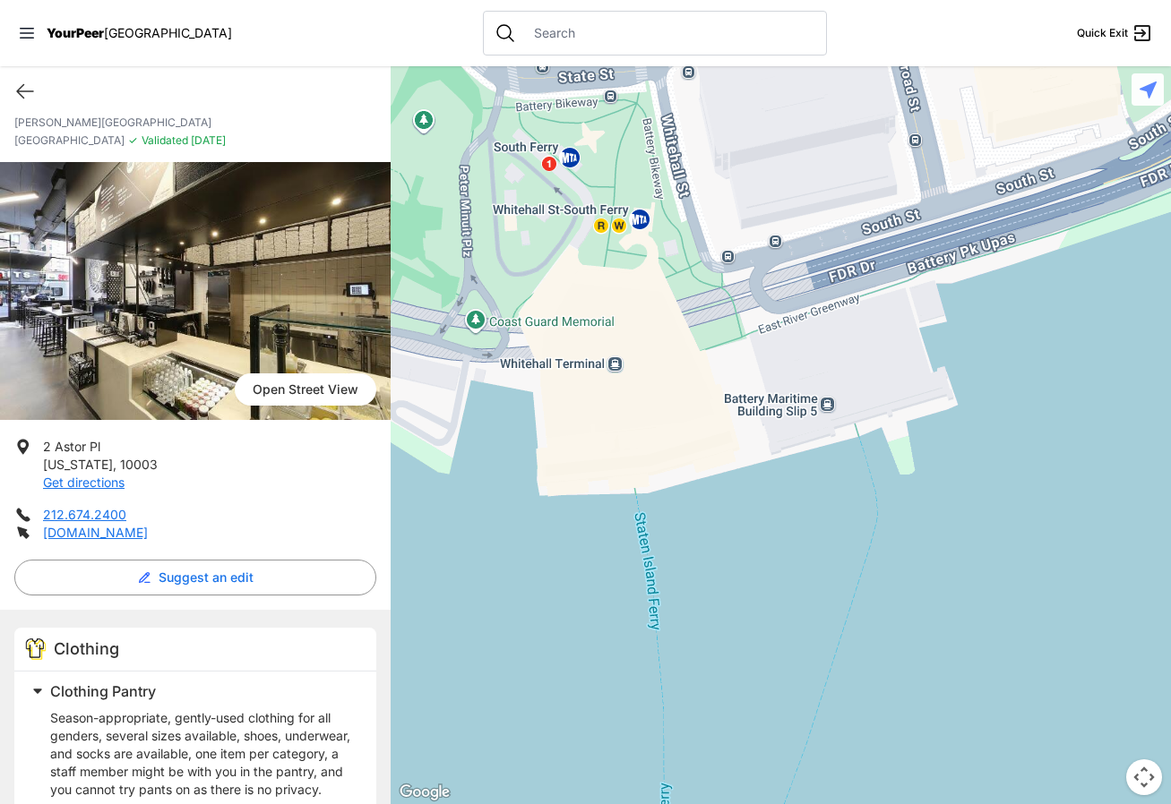
scroll to position [0, 0]
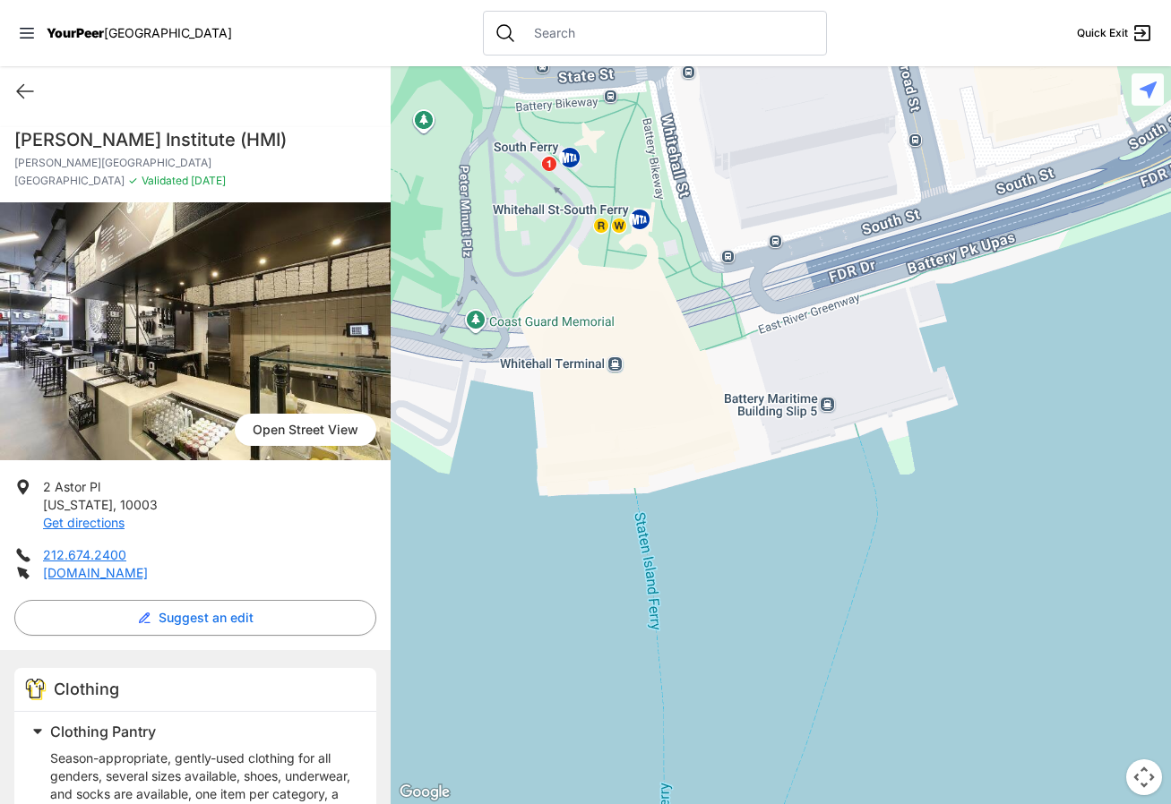
select select "recentlyUpdated"
